Goal: Transaction & Acquisition: Download file/media

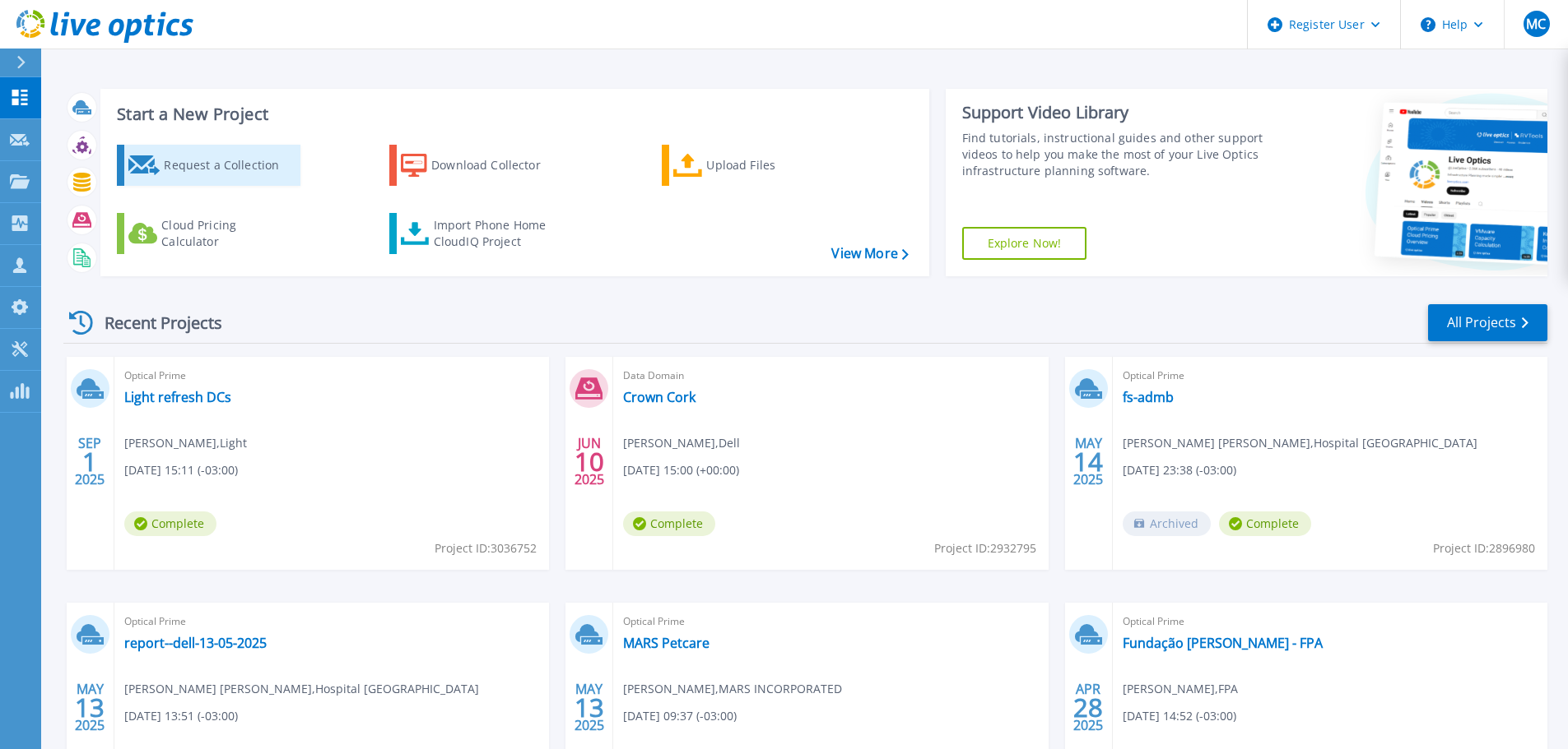
click at [183, 163] on div "Request a Collection" at bounding box center [229, 165] width 132 height 33
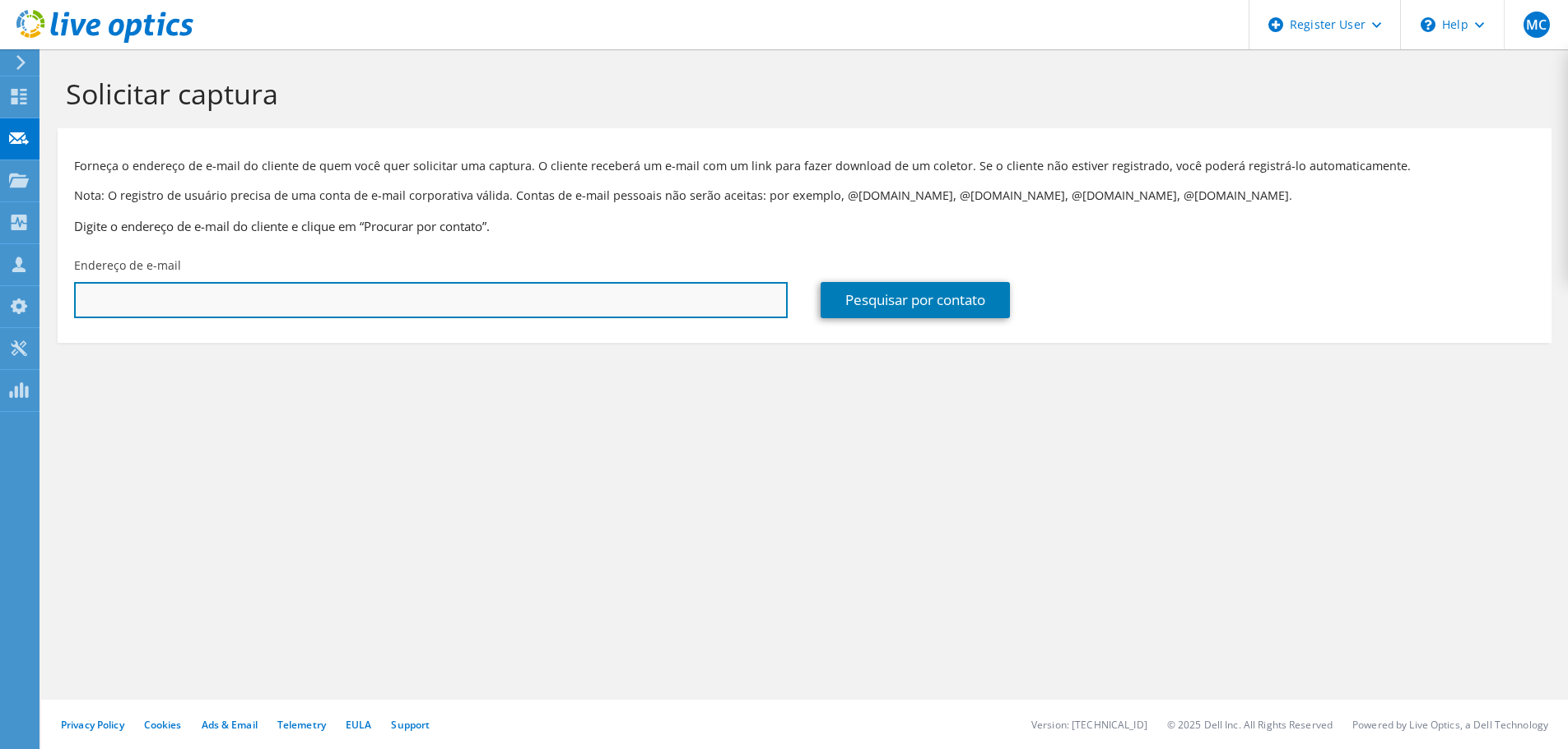
click at [283, 302] on input "text" at bounding box center [431, 301] width 713 height 36
paste input "[PERSON_NAME] <[PERSON_NAME][EMAIL_ADDRESS][DOMAIN_NAME]>"
type input "carlos.santos@messianica.org.br"
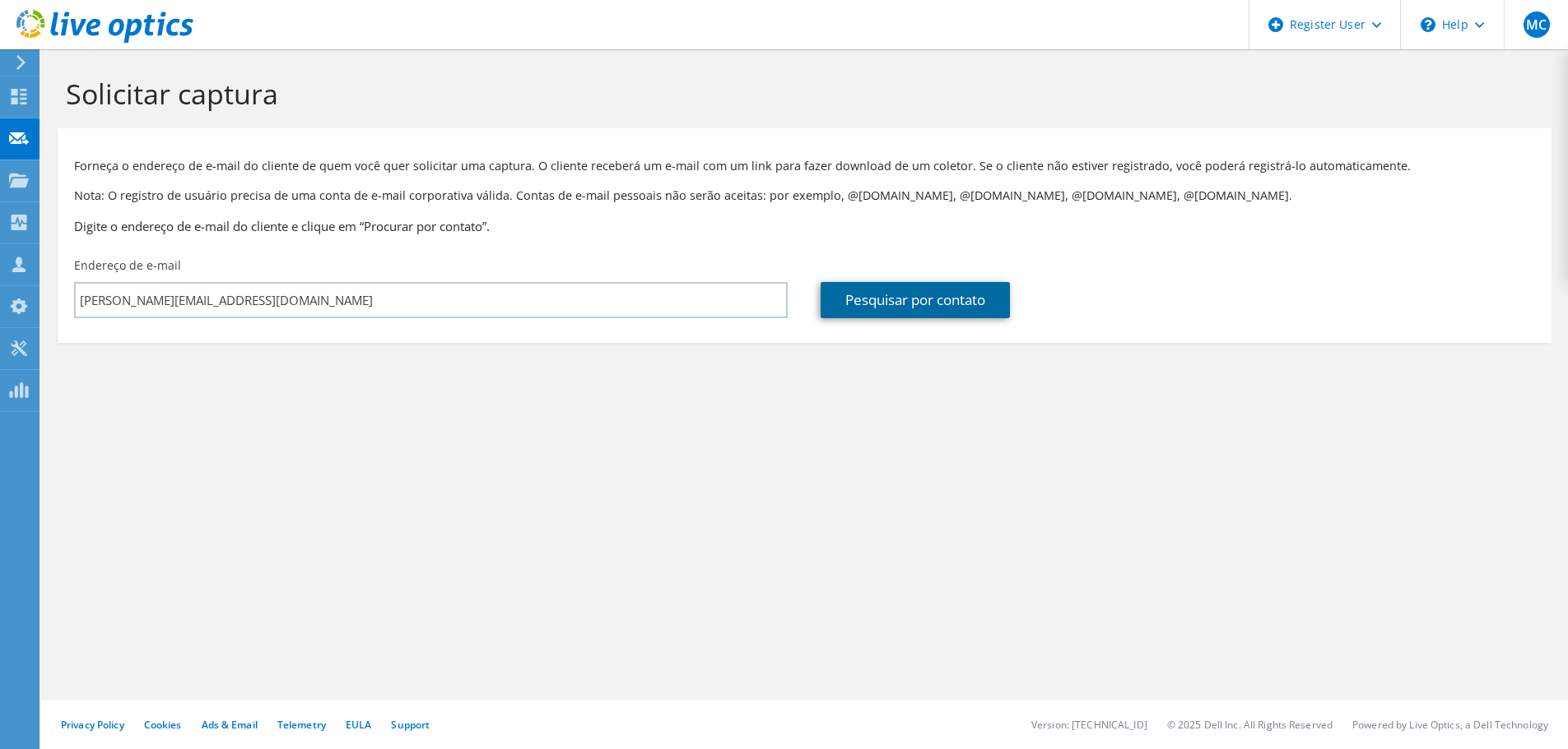
click at [924, 294] on link "Pesquisar por contato" at bounding box center [915, 301] width 189 height 36
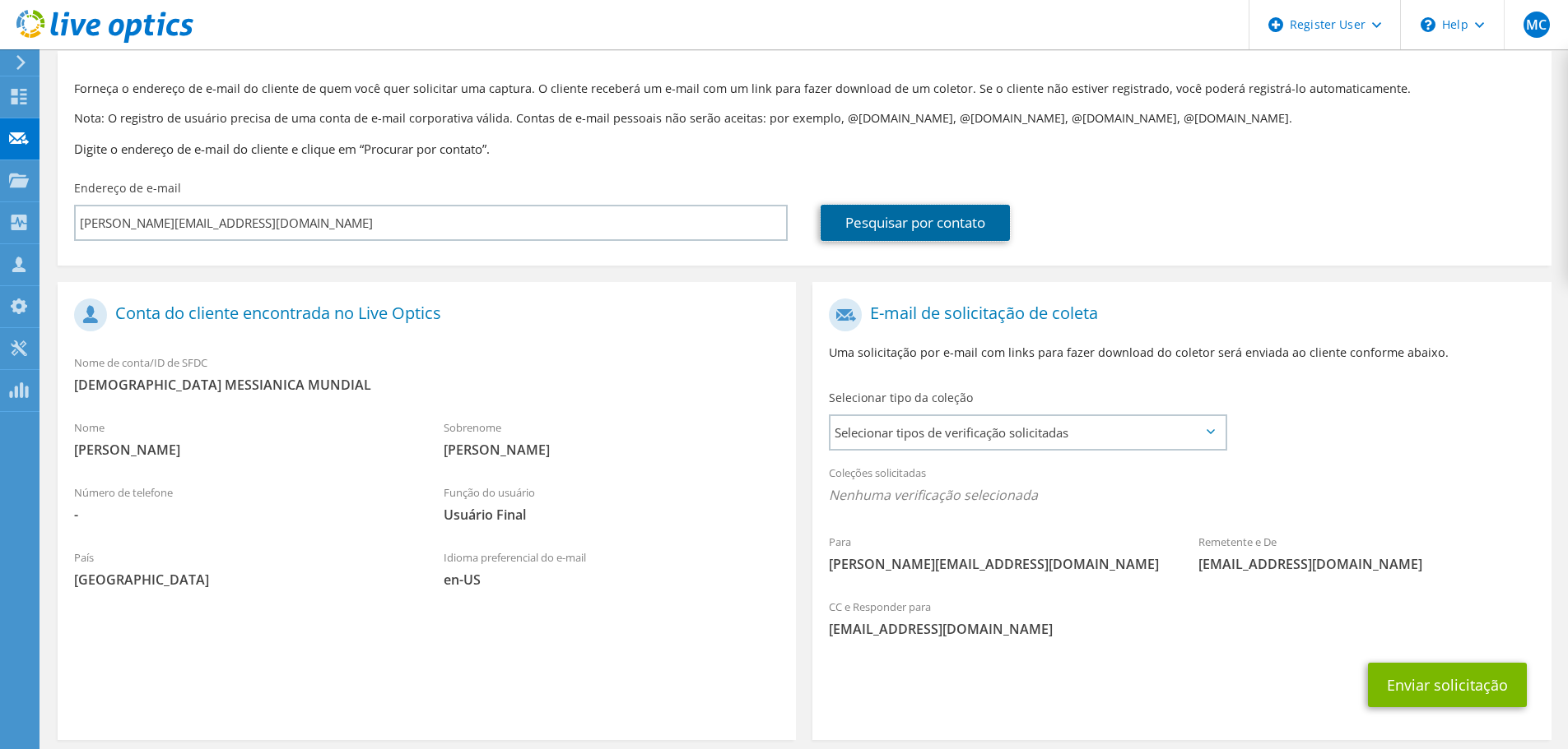
scroll to position [151, 0]
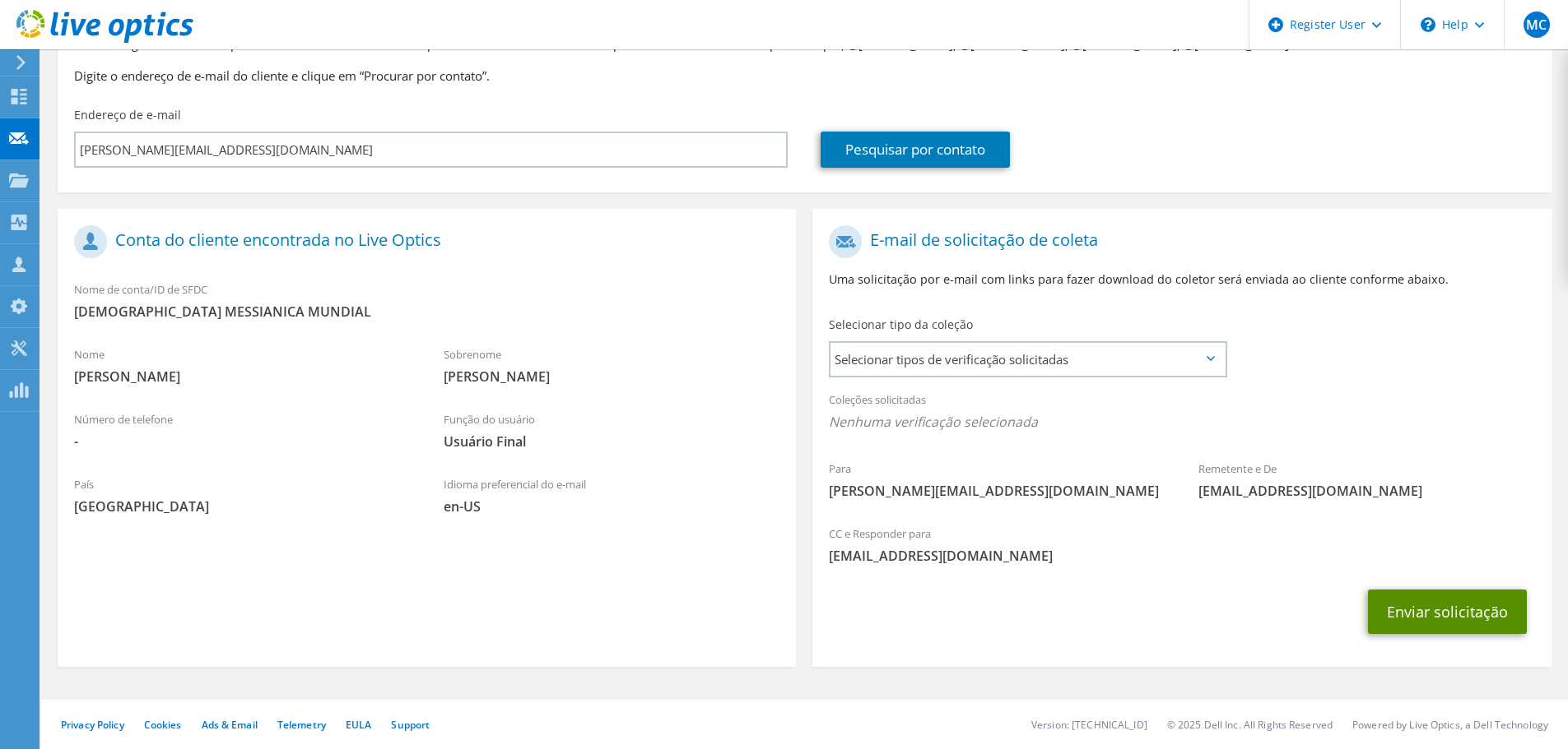
click at [1442, 611] on button "Enviar solicitação" at bounding box center [1447, 612] width 159 height 44
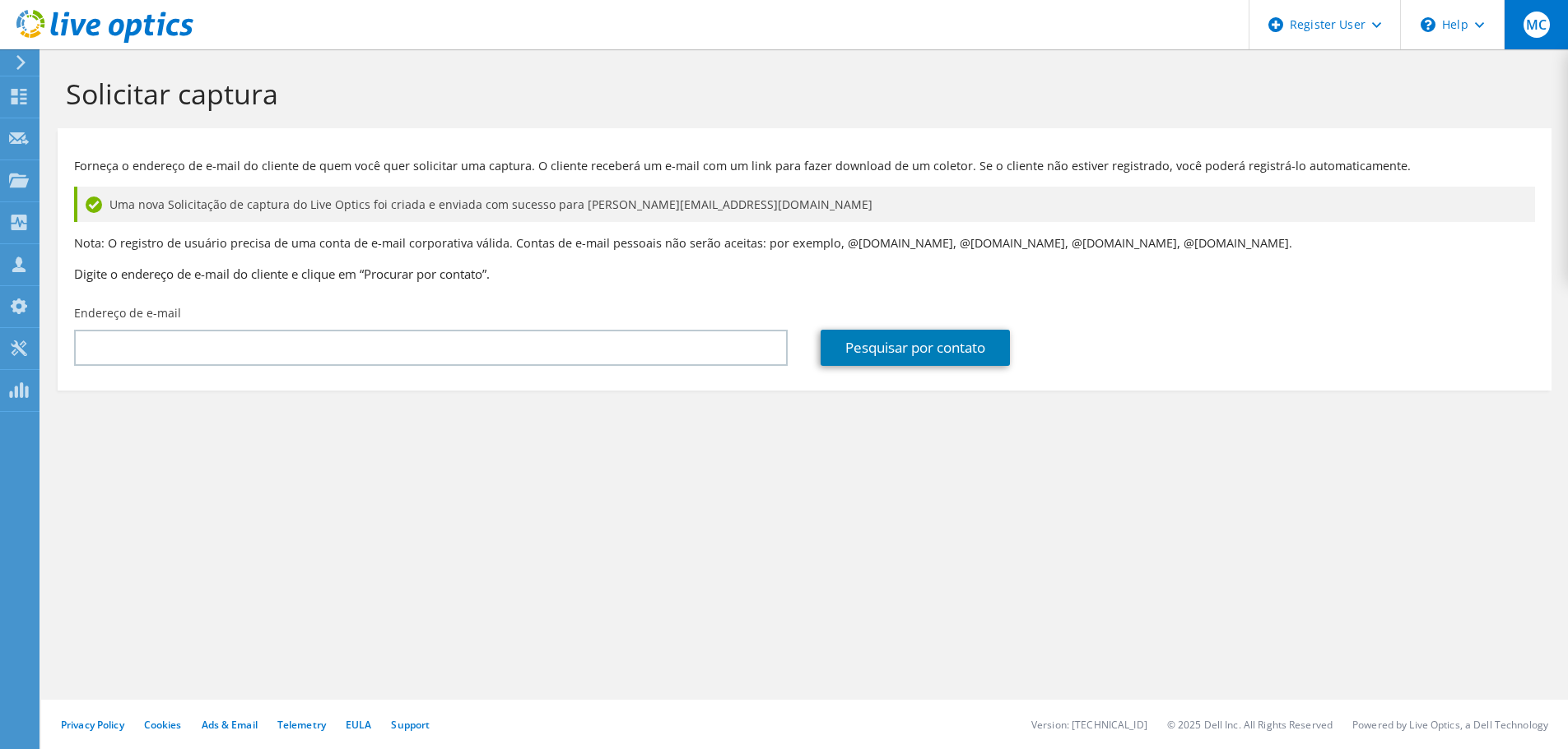
click at [1536, 25] on span "MC" at bounding box center [1536, 25] width 26 height 26
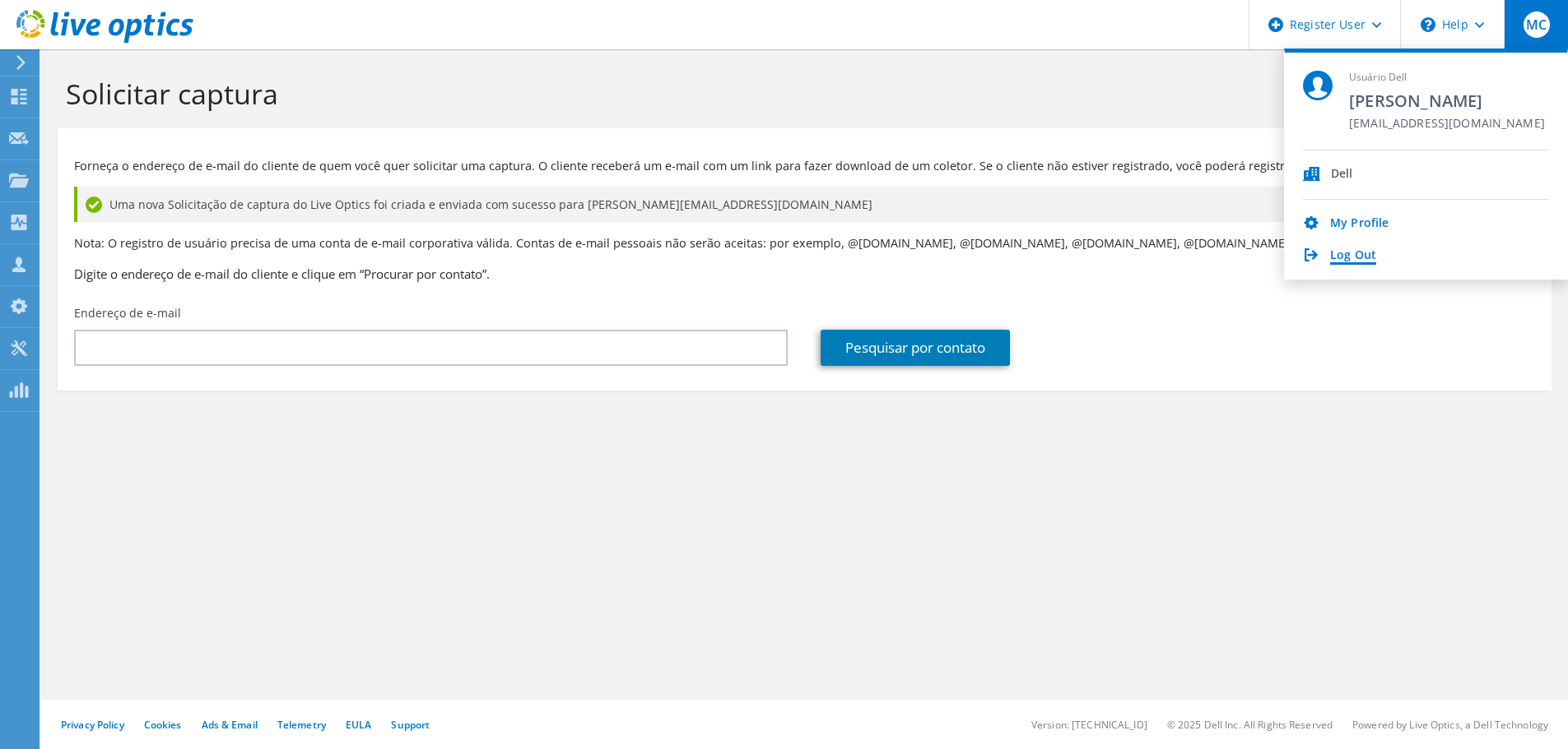
click at [1348, 257] on link "Log Out" at bounding box center [1353, 256] width 46 height 15
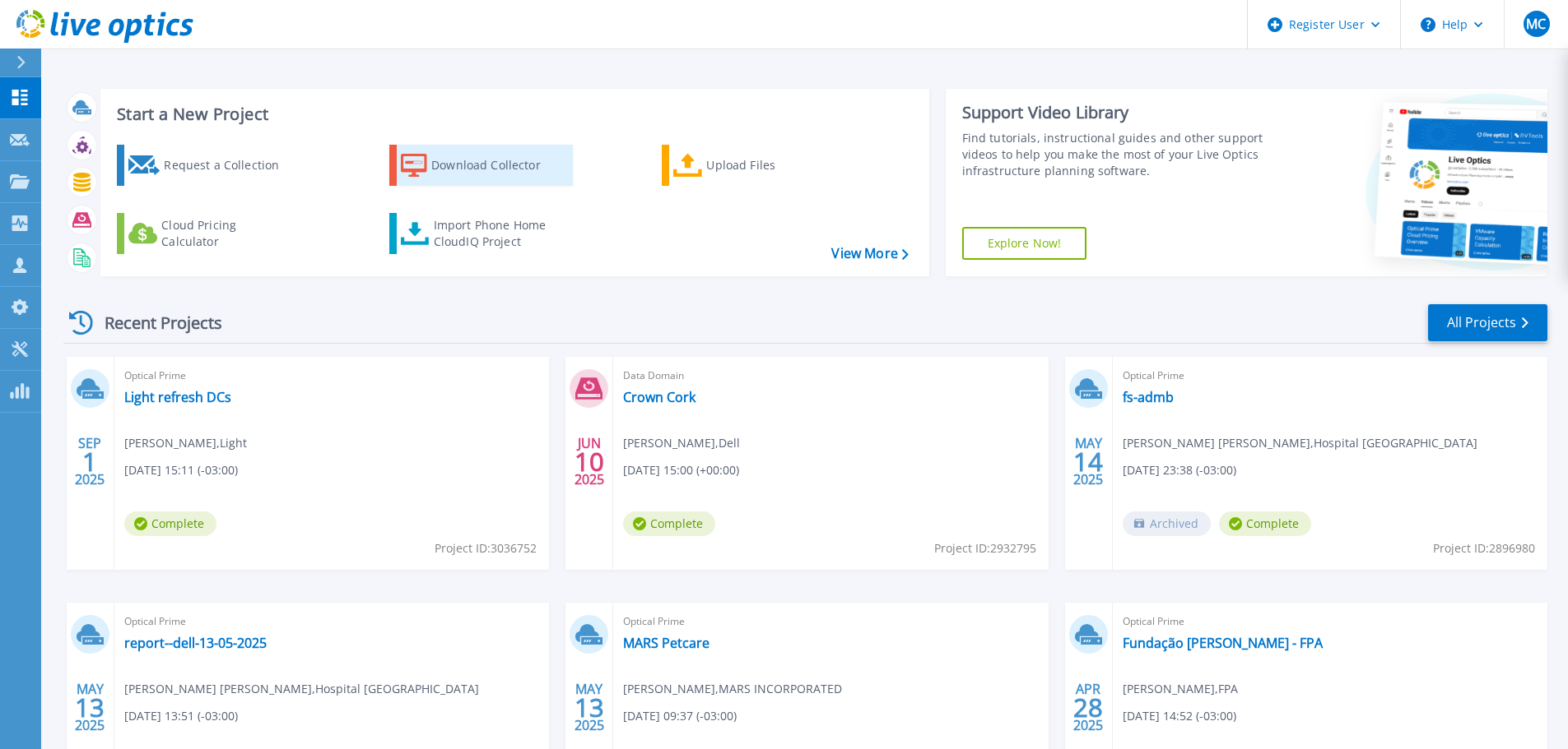
click at [475, 163] on div "Download Collector" at bounding box center [497, 165] width 132 height 33
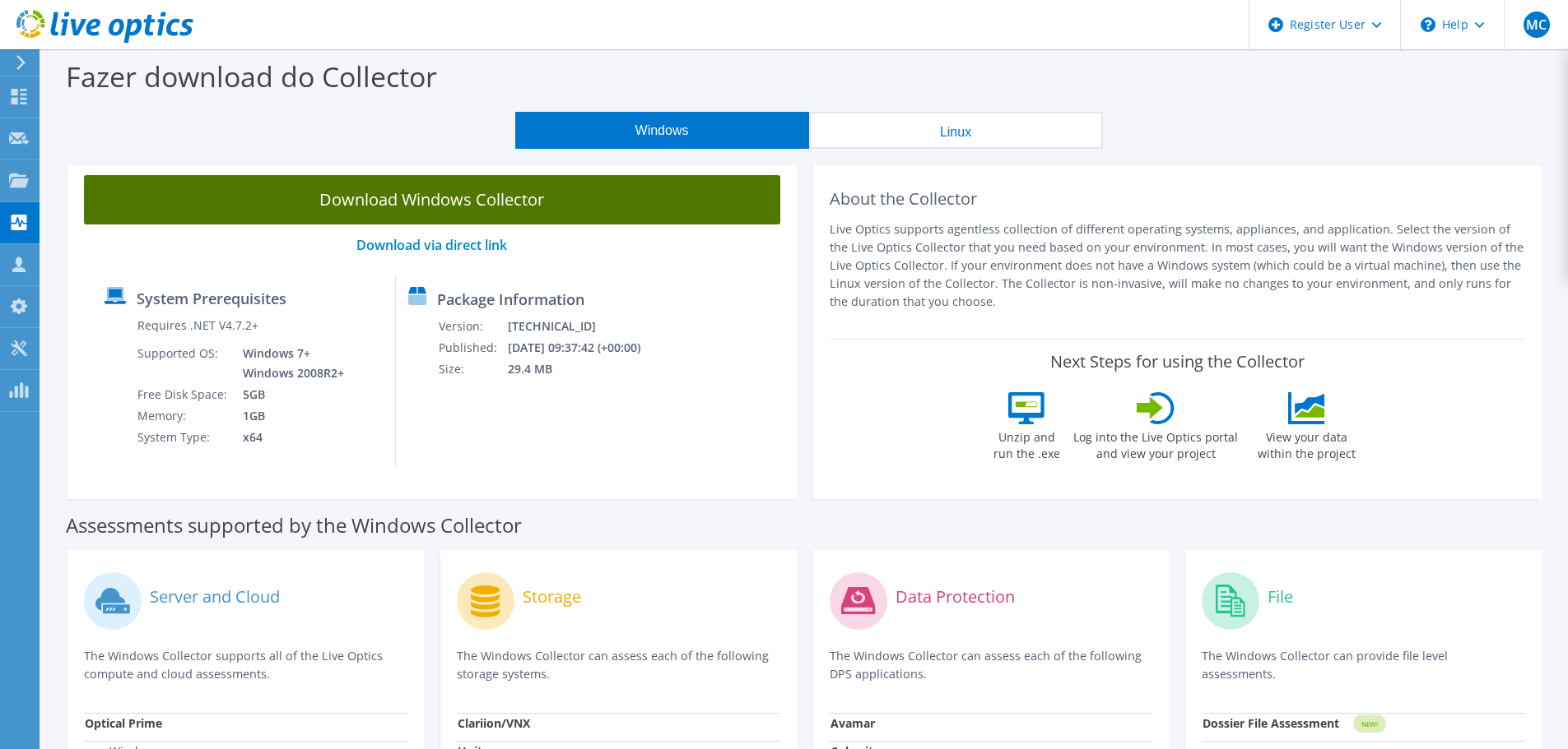
click at [469, 196] on link "Download Windows Collector" at bounding box center [432, 200] width 696 height 49
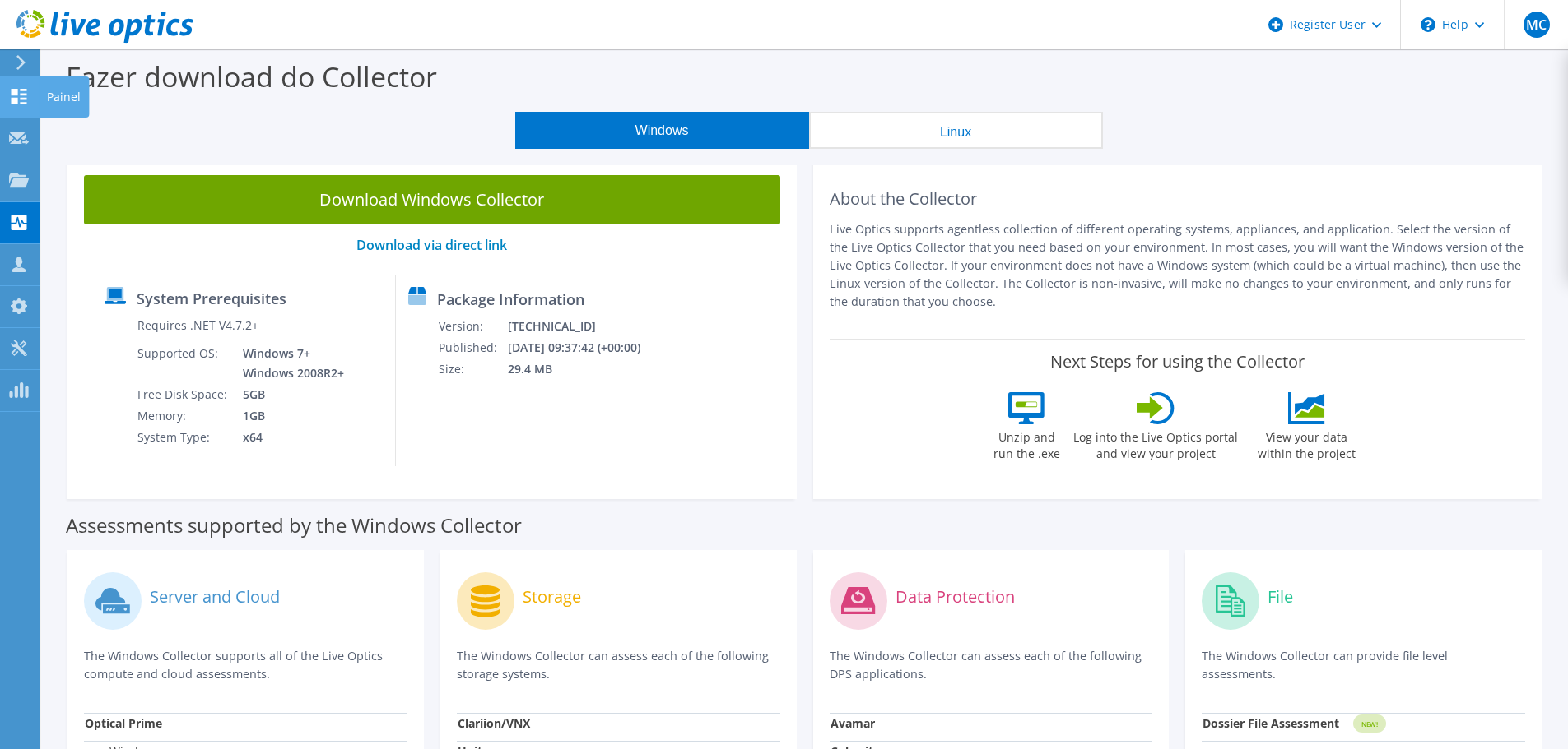
click at [20, 103] on icon at bounding box center [19, 96] width 20 height 15
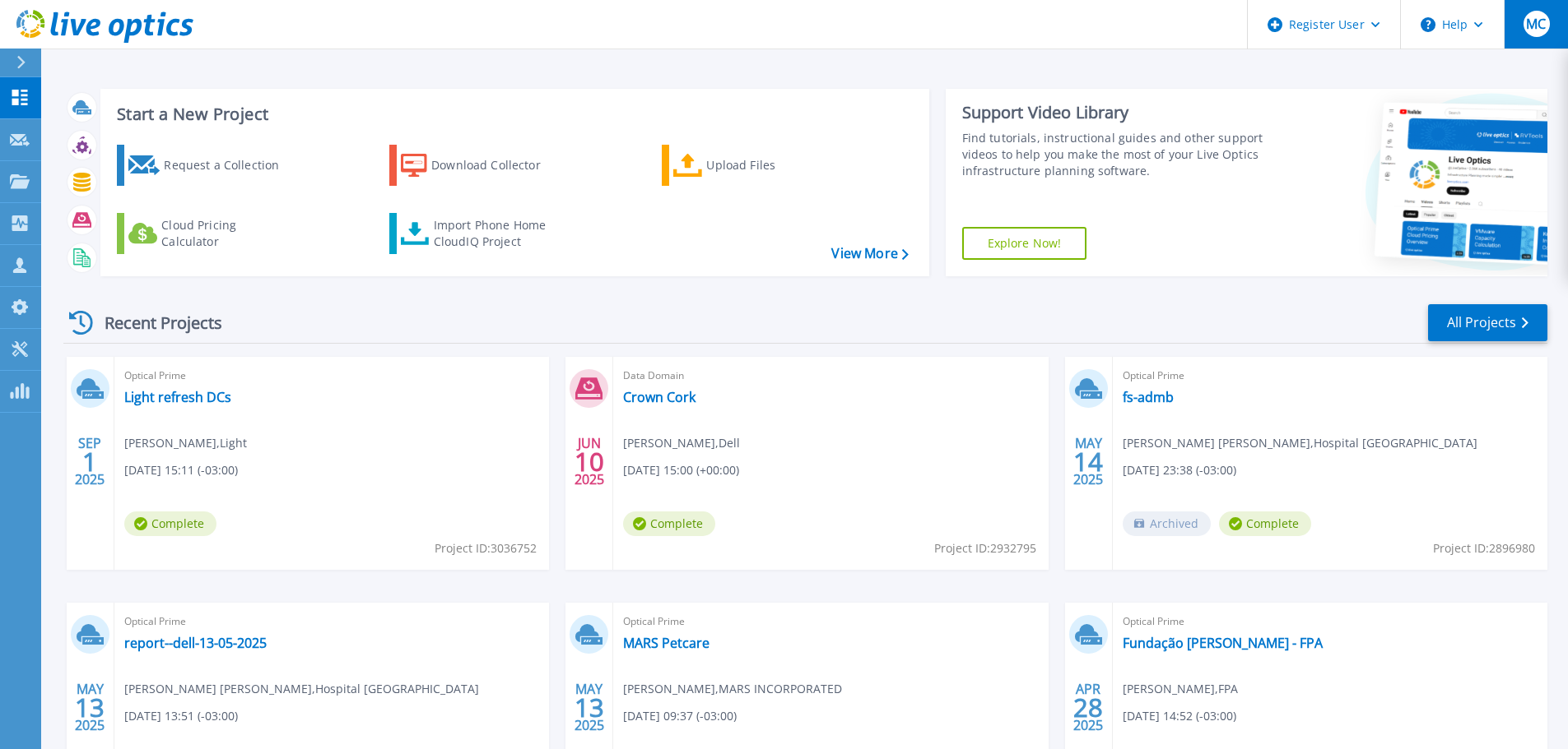
click at [1530, 24] on span "MC" at bounding box center [1536, 24] width 20 height 13
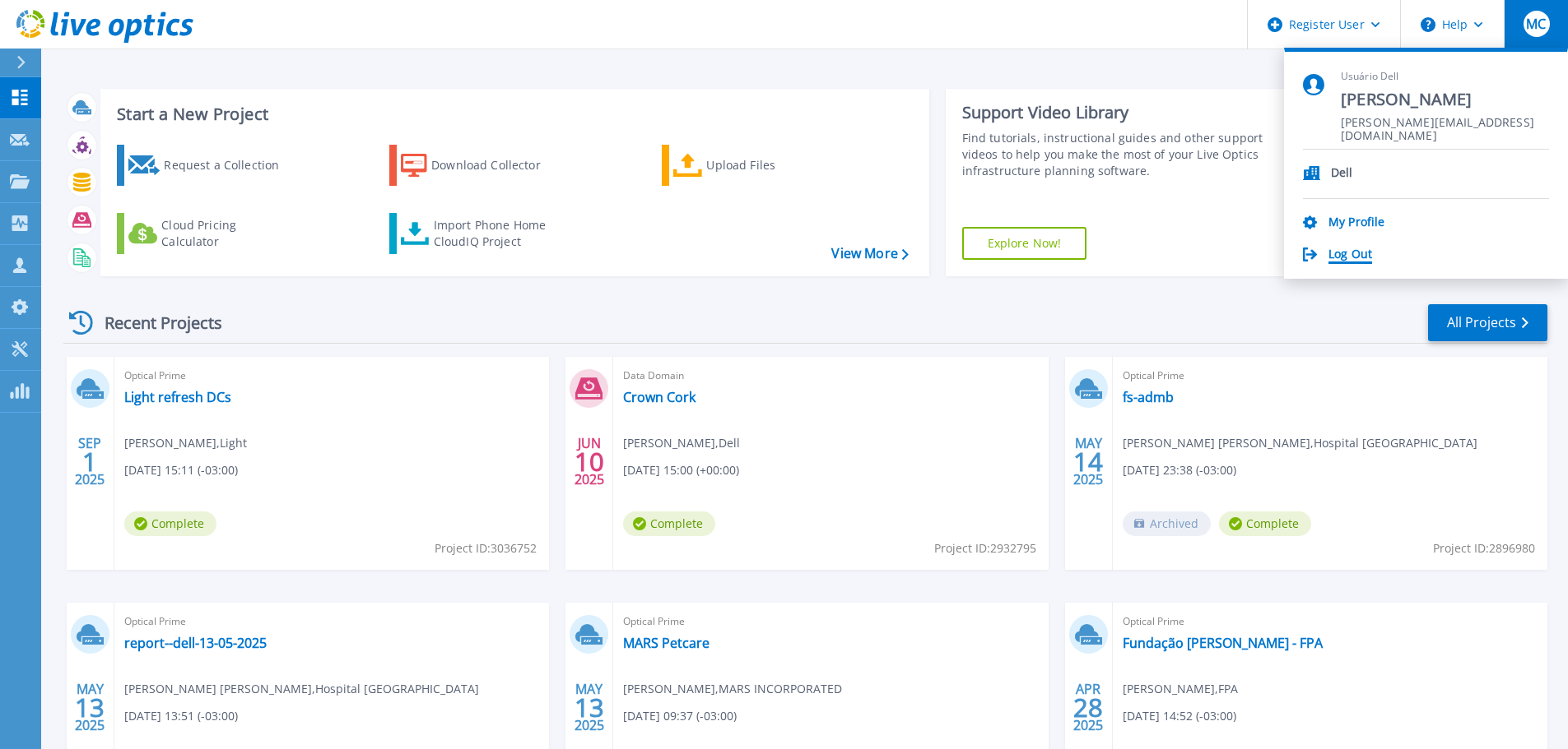
click at [1347, 251] on link "Log Out" at bounding box center [1350, 255] width 44 height 15
click at [1343, 253] on link "Log Out" at bounding box center [1350, 255] width 44 height 15
